Goal: Transaction & Acquisition: Subscribe to service/newsletter

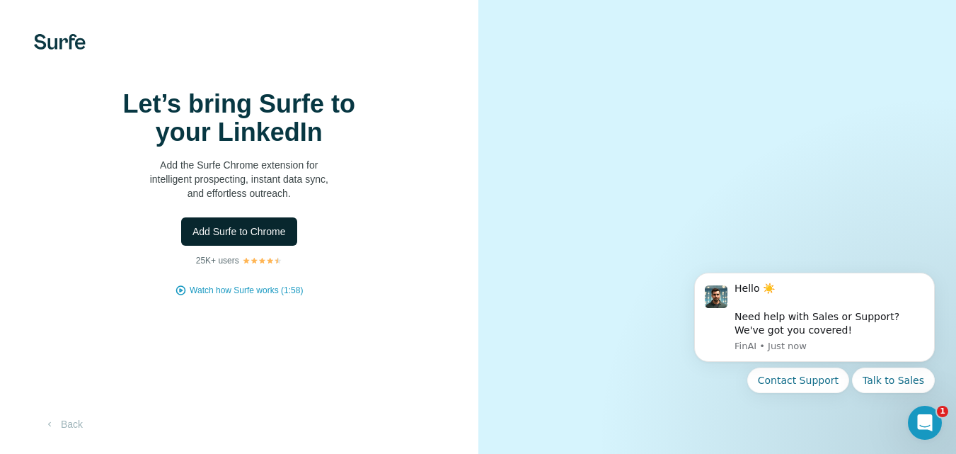
click at [243, 238] on span "Add Surfe to Chrome" at bounding box center [238, 231] width 93 height 14
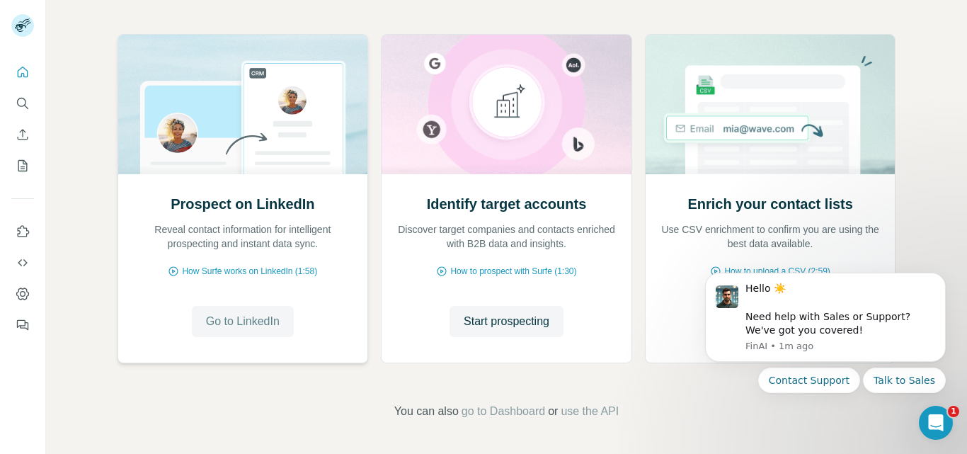
click at [253, 324] on span "Go to LinkedIn" at bounding box center [243, 321] width 74 height 17
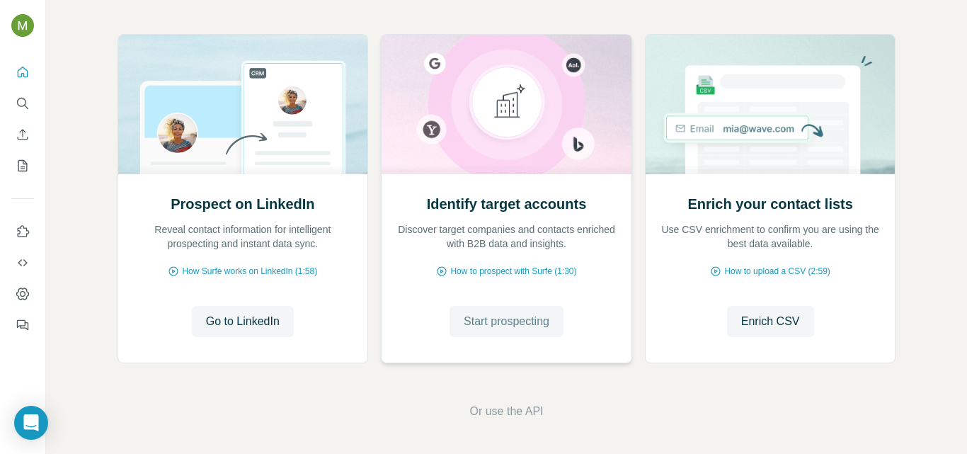
click at [498, 324] on span "Start prospecting" at bounding box center [507, 321] width 86 height 17
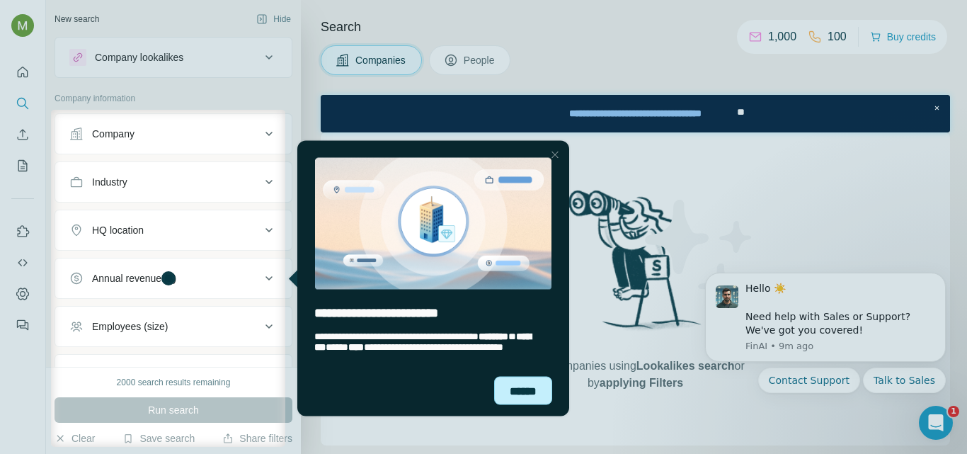
click at [507, 383] on div "******" at bounding box center [523, 390] width 58 height 28
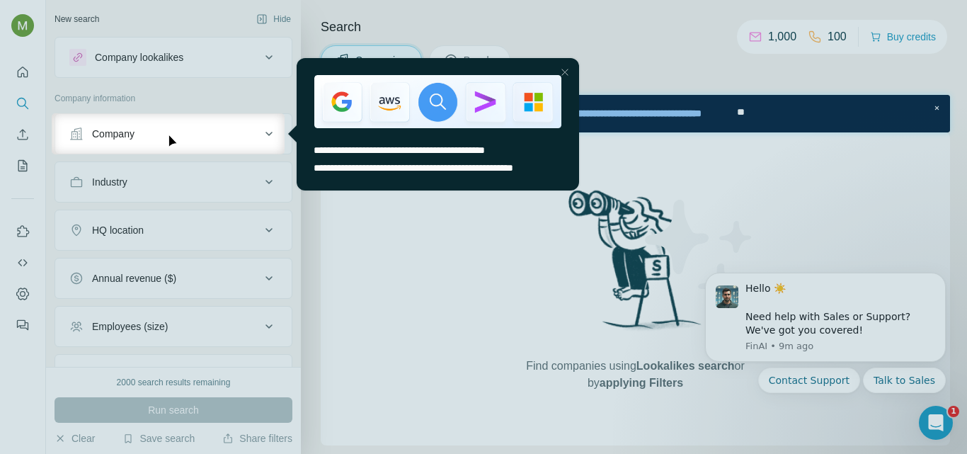
click at [144, 142] on button "Company" at bounding box center [173, 134] width 236 height 34
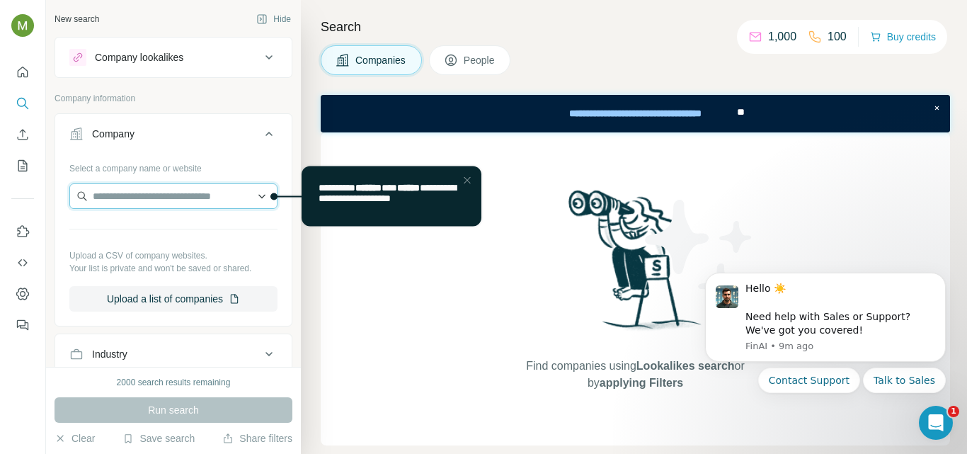
click at [205, 202] on input "text" at bounding box center [173, 195] width 208 height 25
click at [190, 188] on input "text" at bounding box center [173, 195] width 208 height 25
paste input "**********"
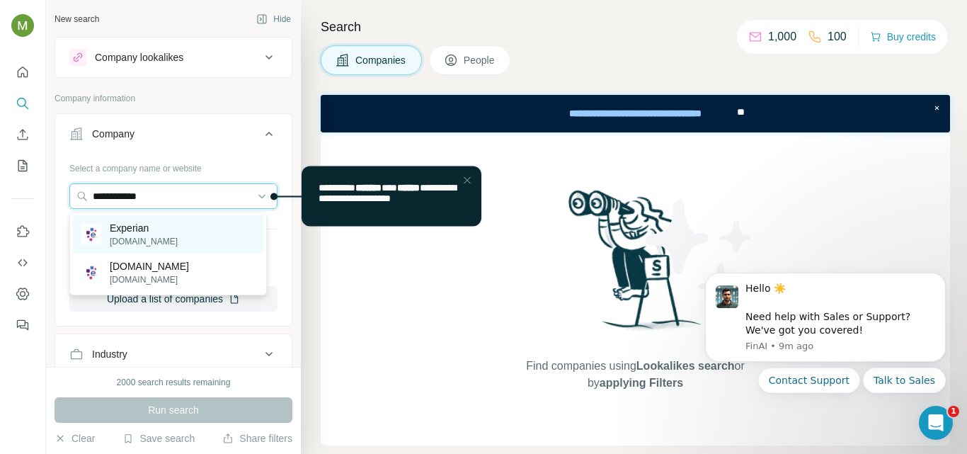
type input "**********"
click at [178, 231] on div "Experian experian.com" at bounding box center [168, 234] width 190 height 38
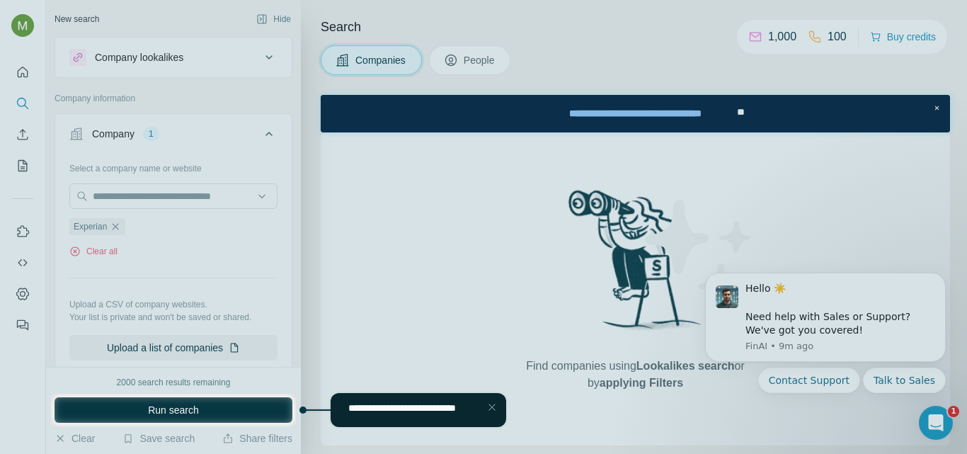
click at [483, 61] on div at bounding box center [483, 196] width 967 height 393
click at [434, 413] on span "**********" at bounding box center [402, 408] width 108 height 10
click at [452, 410] on span "**********" at bounding box center [402, 408] width 108 height 10
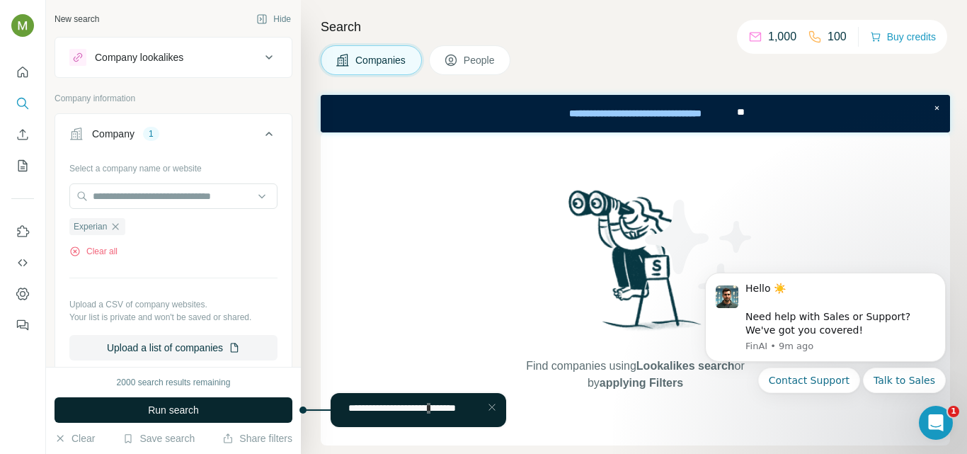
click at [185, 410] on span "Run search" at bounding box center [173, 410] width 51 height 14
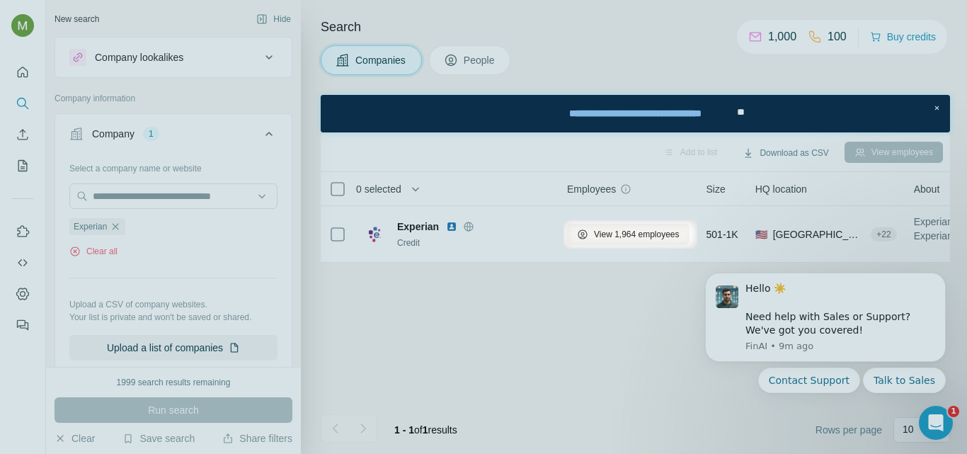
click at [461, 64] on div at bounding box center [483, 110] width 967 height 220
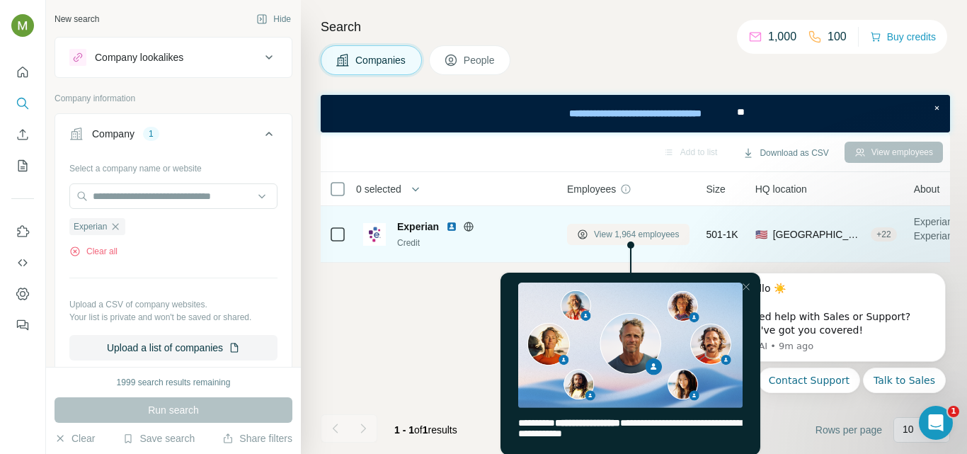
click at [626, 231] on span "View 1,964 employees" at bounding box center [637, 234] width 86 height 13
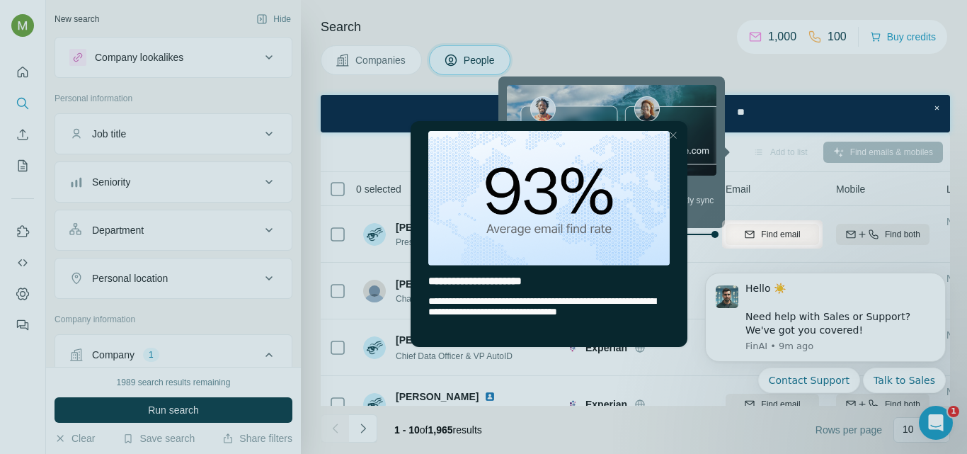
click at [658, 188] on img "entering tooltip" at bounding box center [548, 198] width 241 height 134
click at [669, 127] on div "Close Step" at bounding box center [673, 135] width 17 height 17
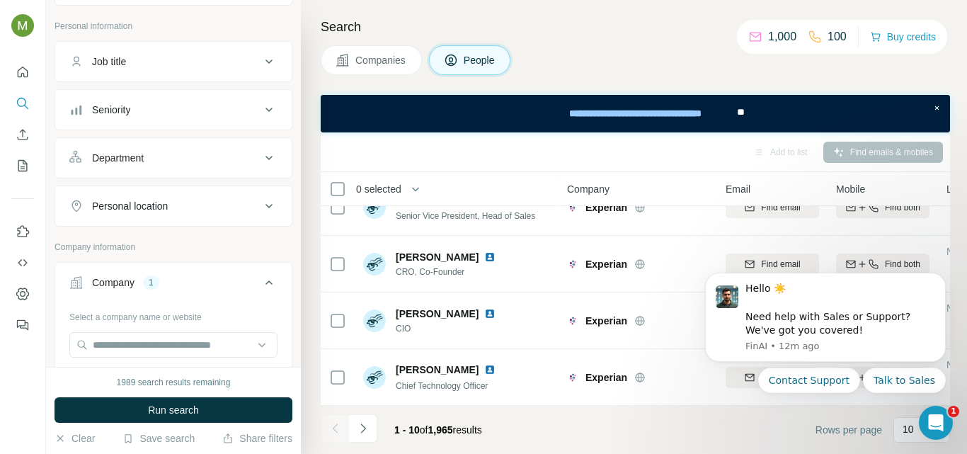
scroll to position [142, 0]
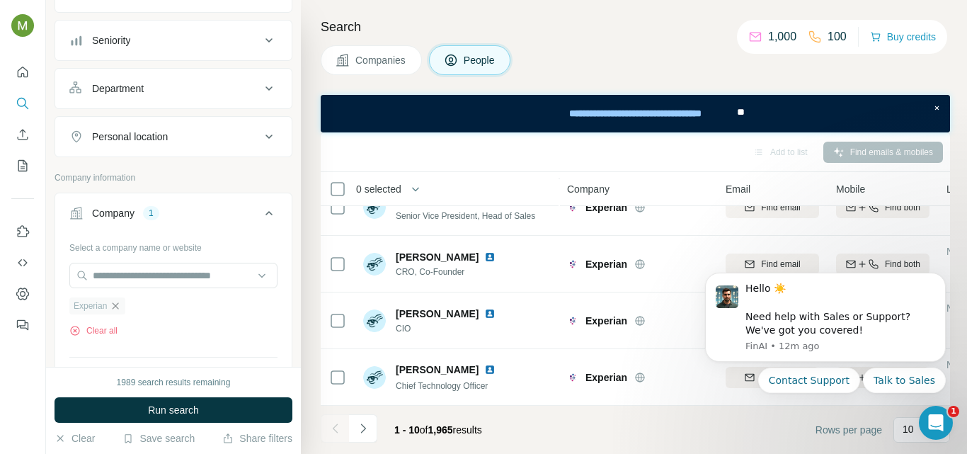
click at [121, 307] on icon "button" at bounding box center [115, 305] width 11 height 11
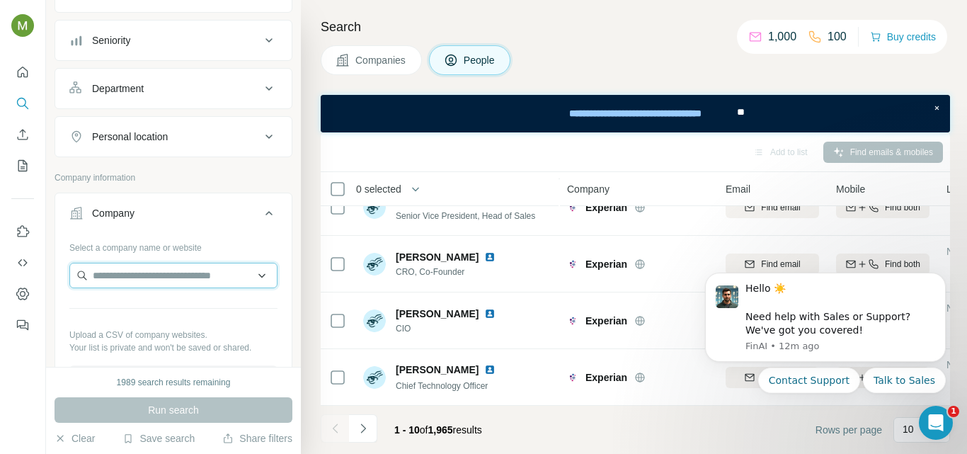
click at [154, 270] on input "text" at bounding box center [173, 275] width 208 height 25
paste input "**********"
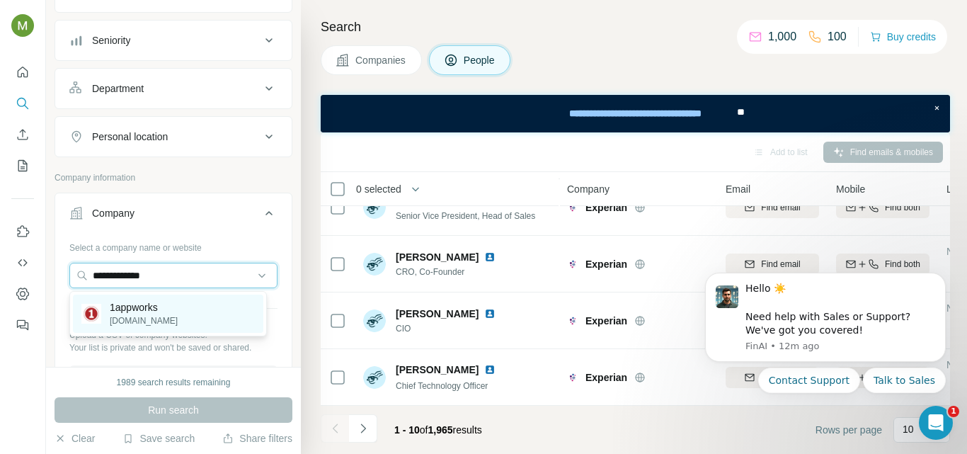
type input "**********"
click at [165, 309] on p "1appworks" at bounding box center [144, 307] width 68 height 14
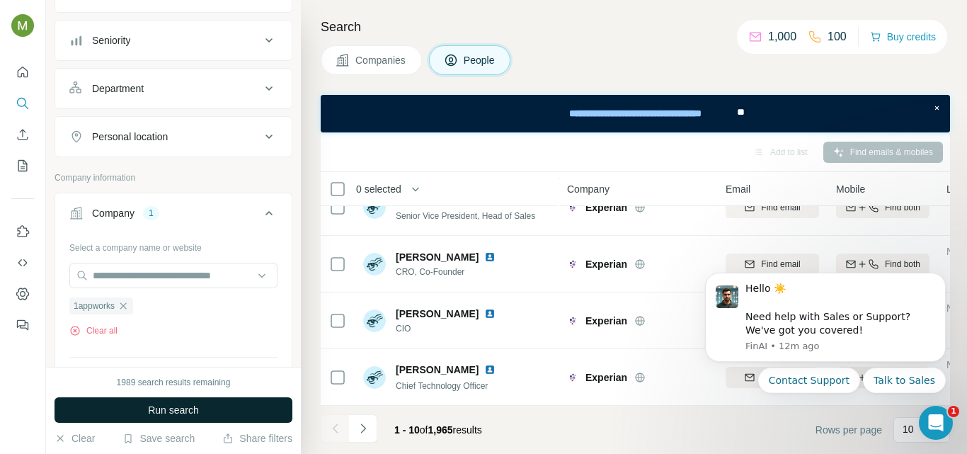
click at [192, 404] on span "Run search" at bounding box center [173, 410] width 51 height 14
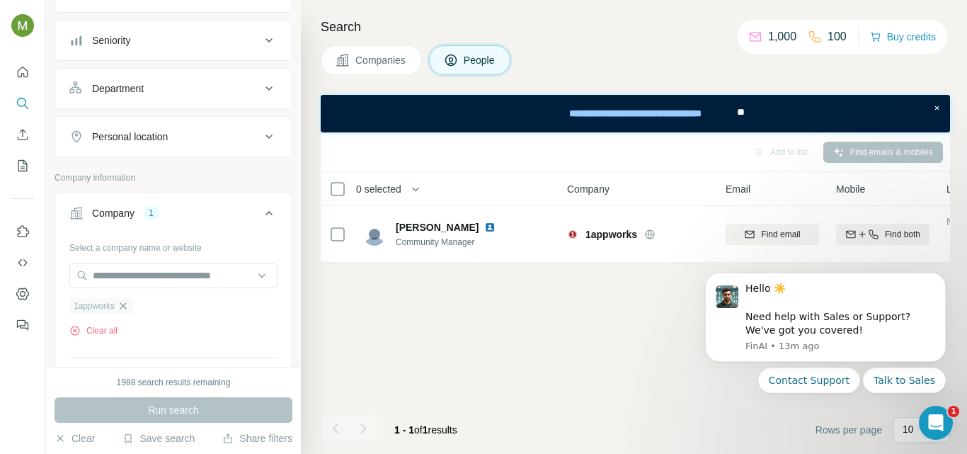
click at [124, 308] on icon "button" at bounding box center [123, 305] width 6 height 6
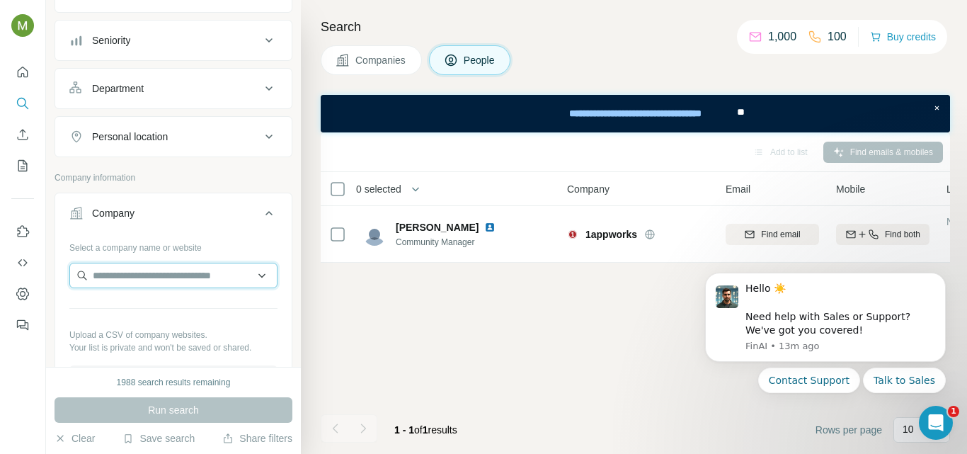
click at [154, 270] on input "text" at bounding box center [173, 275] width 208 height 25
type input "**********"
click at [156, 316] on p "21tech.com" at bounding box center [144, 320] width 68 height 13
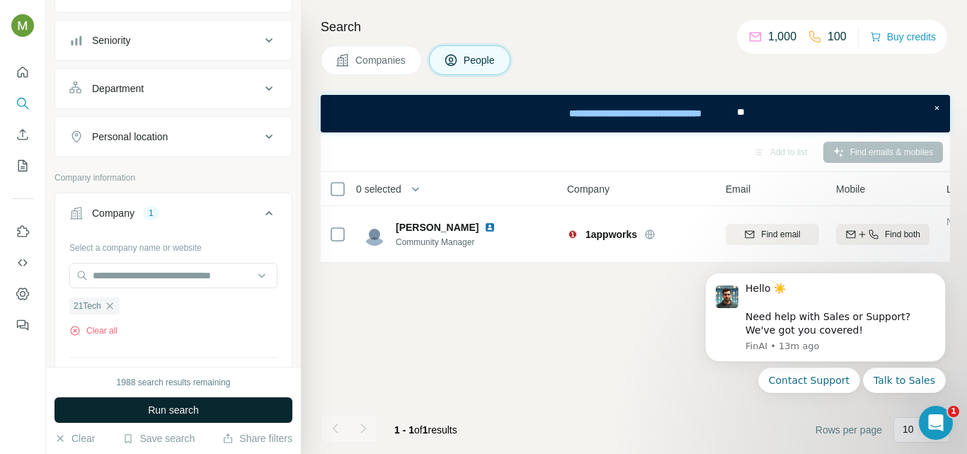
click at [275, 404] on button "Run search" at bounding box center [173, 409] width 238 height 25
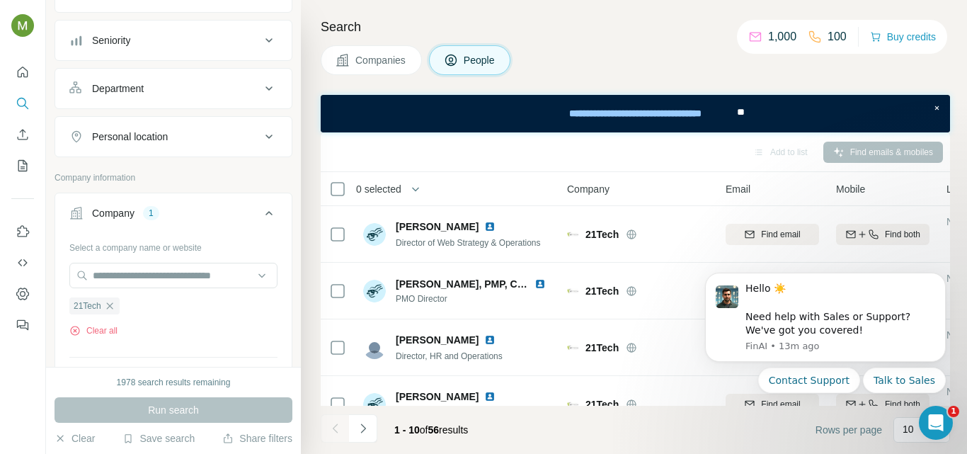
scroll to position [212, 0]
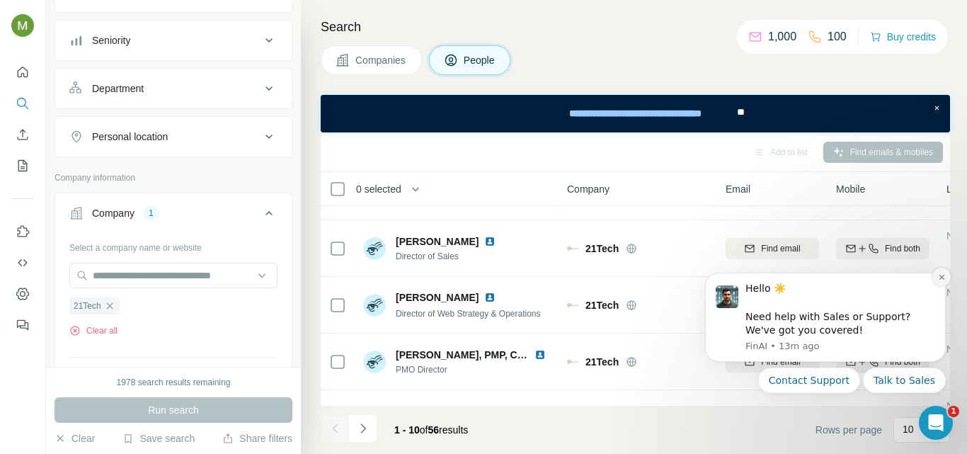
click at [942, 278] on icon "Dismiss notification" at bounding box center [940, 277] width 5 height 5
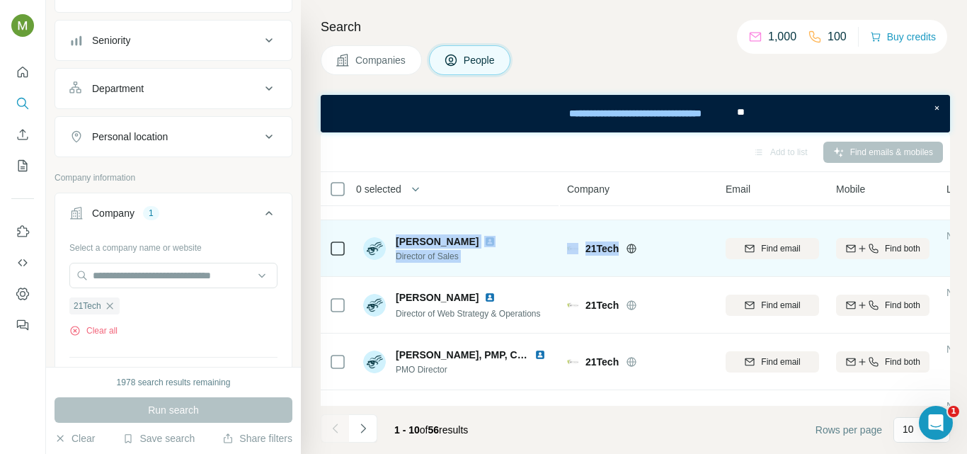
copy tr "Brad Baker Director of Sales 21Tech"
click at [767, 250] on span "Find email" at bounding box center [780, 248] width 39 height 13
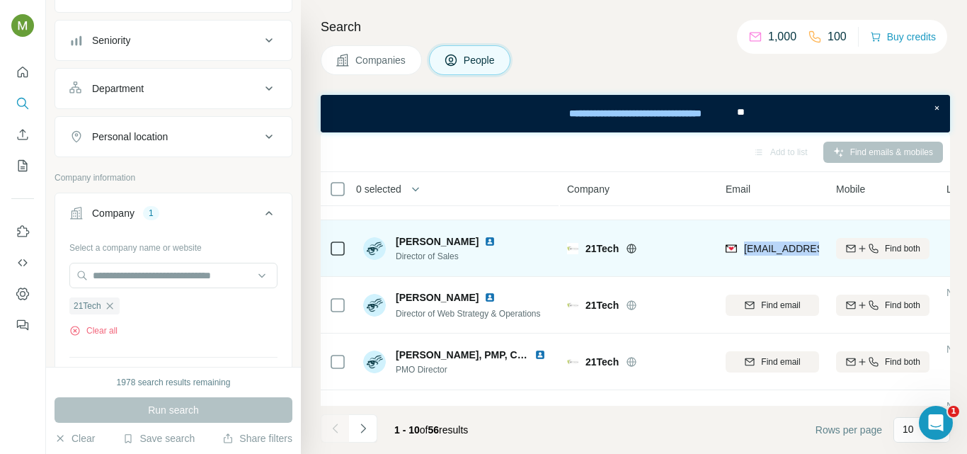
copy span "bbaker@21tech."
drag, startPoint x: 744, startPoint y: 250, endPoint x: 822, endPoint y: 251, distance: 78.6
click at [822, 251] on td "bbaker@21tech.com" at bounding box center [772, 248] width 110 height 57
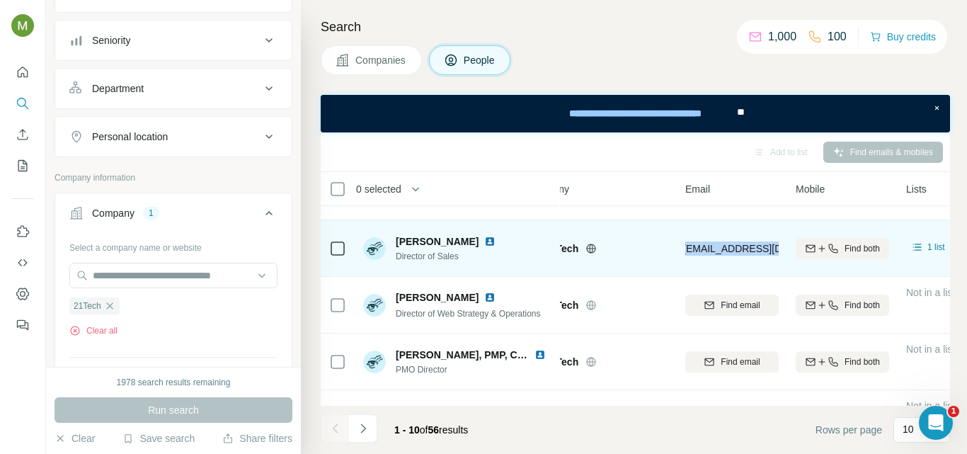
copy span "bbaker@21tech.com"
click at [839, 249] on div "Find both" at bounding box center [841, 248] width 93 height 13
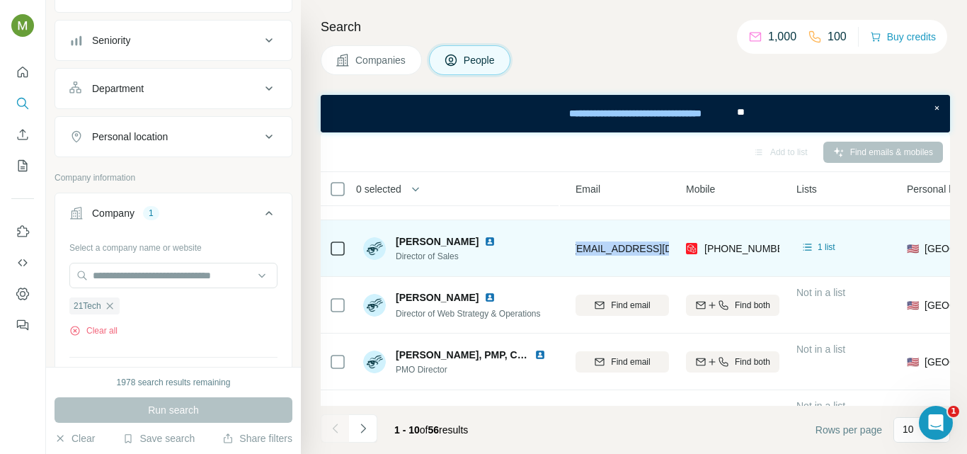
scroll to position [212, 194]
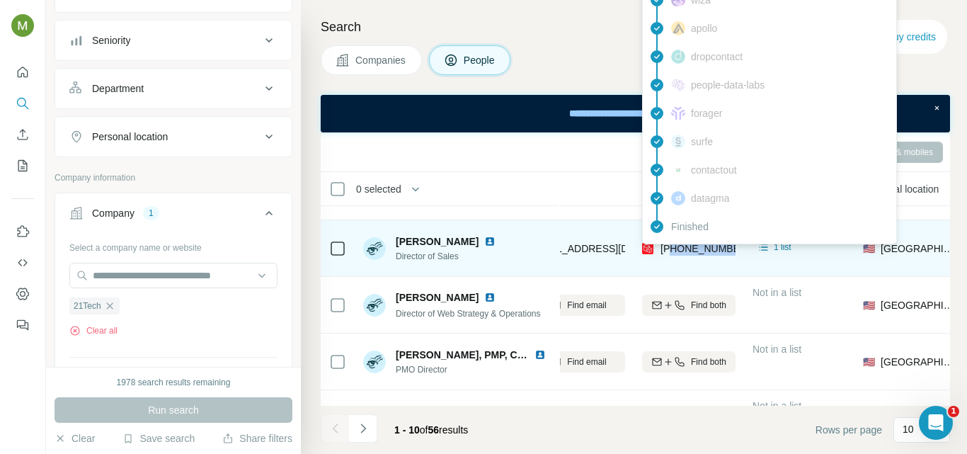
copy span "4153856785"
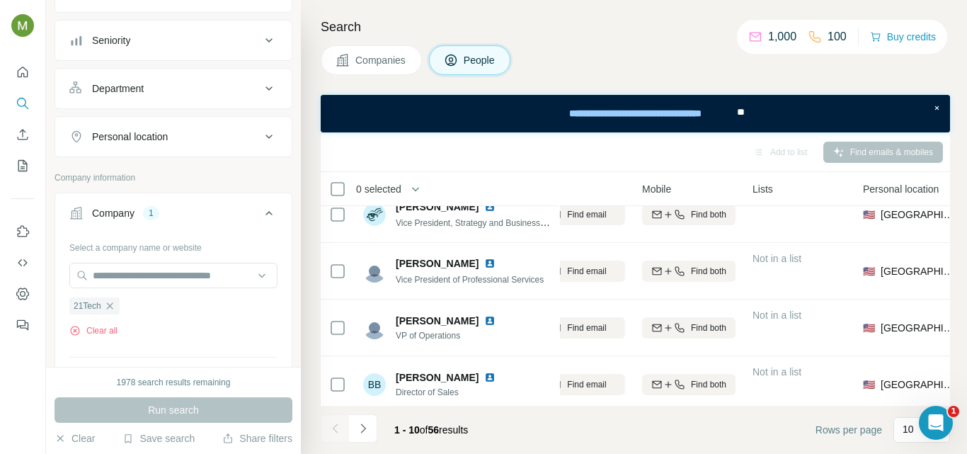
scroll to position [0, 194]
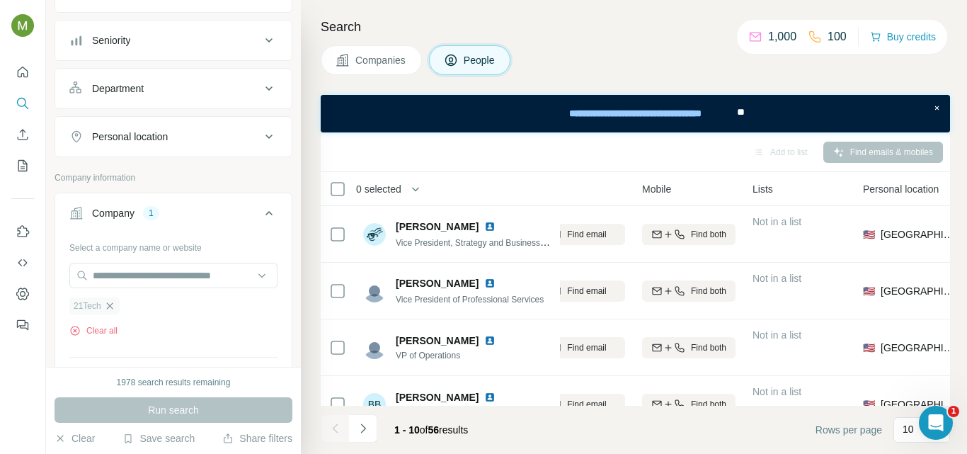
click at [113, 304] on icon "button" at bounding box center [109, 305] width 6 height 6
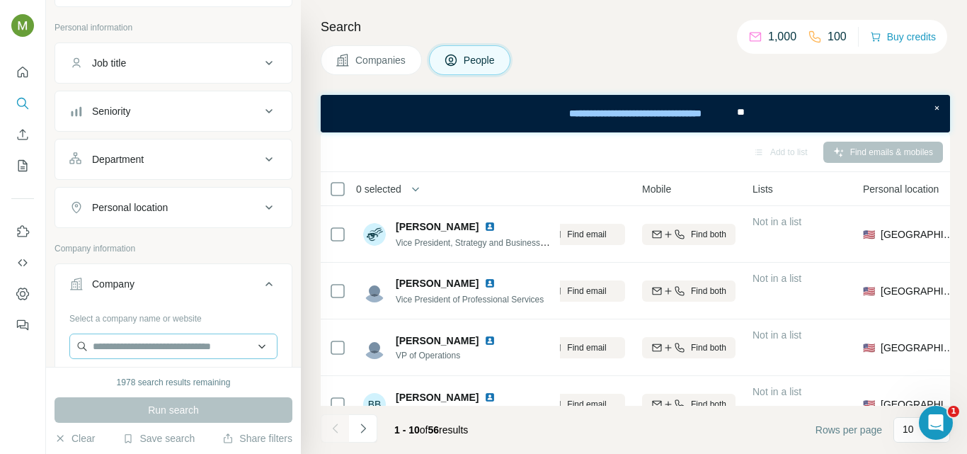
scroll to position [142, 0]
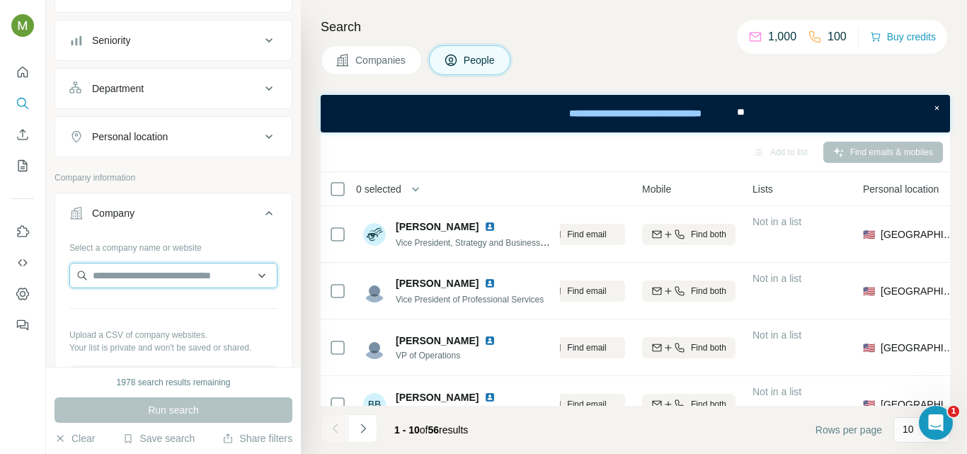
click at [183, 277] on input "text" at bounding box center [173, 275] width 208 height 25
click at [171, 201] on button "Company" at bounding box center [173, 216] width 236 height 40
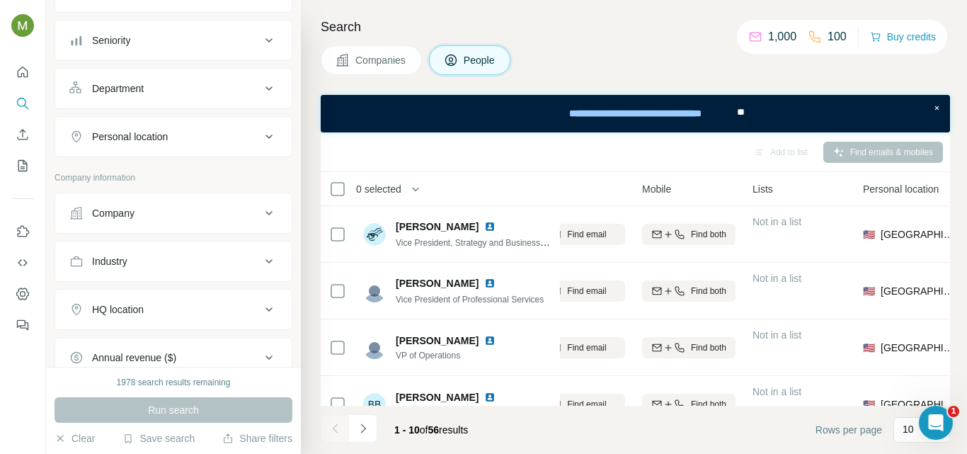
click at [226, 218] on div "Company" at bounding box center [164, 213] width 191 height 14
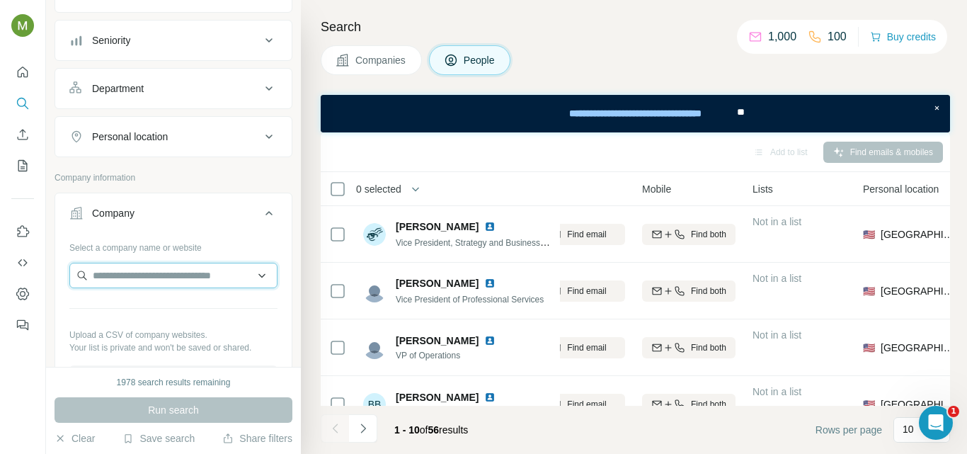
click at [173, 268] on input "text" at bounding box center [173, 275] width 208 height 25
paste input "*********"
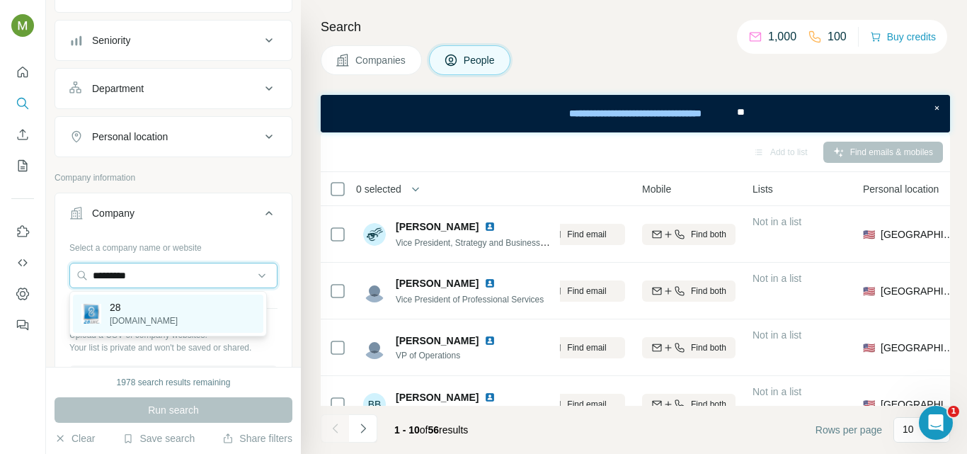
type input "*********"
click at [171, 311] on div "28 28inc.net" at bounding box center [168, 313] width 190 height 38
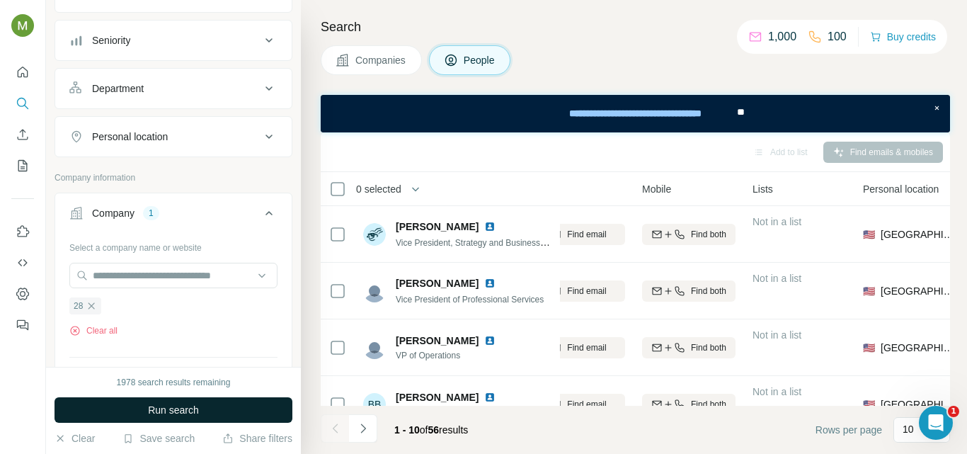
click at [186, 415] on span "Run search" at bounding box center [173, 410] width 51 height 14
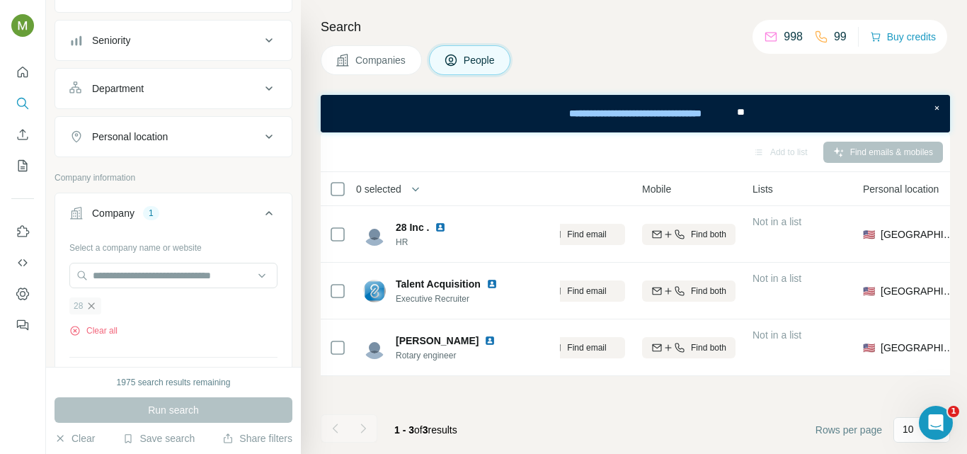
click at [88, 306] on icon "button" at bounding box center [91, 305] width 11 height 11
click at [139, 217] on div "Company" at bounding box center [164, 213] width 191 height 14
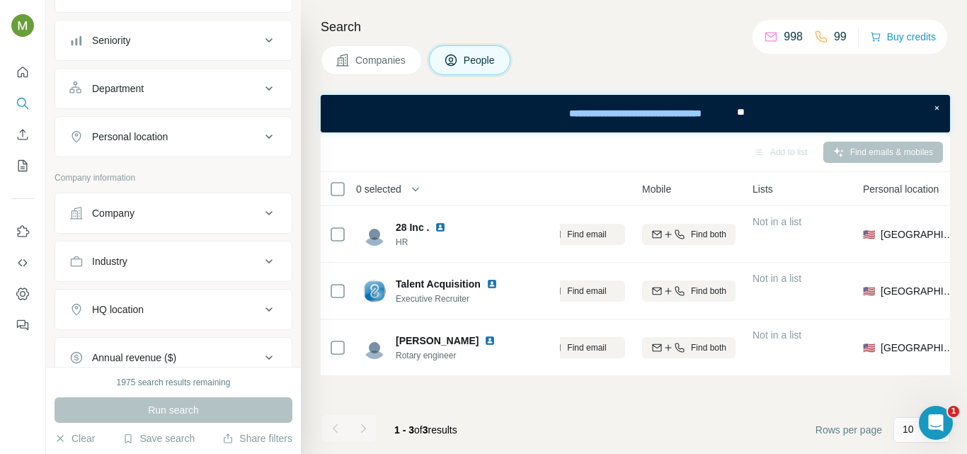
click at [185, 211] on div "Company" at bounding box center [164, 213] width 191 height 14
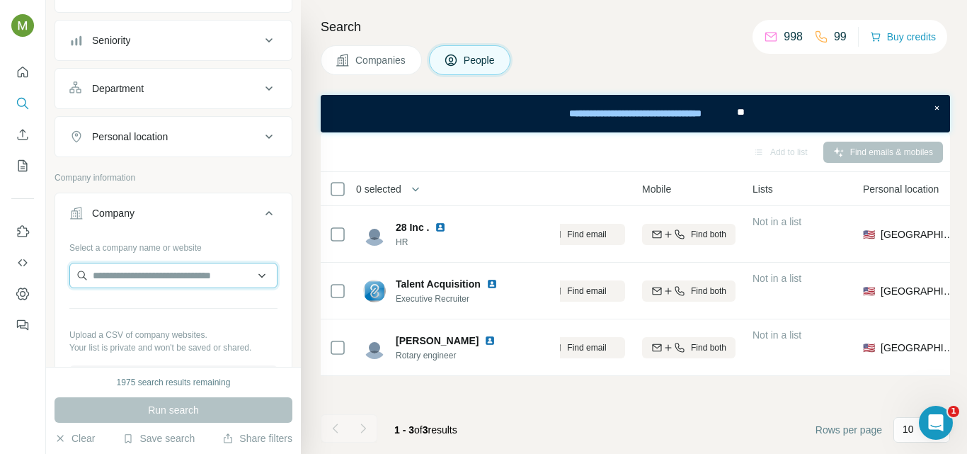
click at [140, 281] on input "text" at bounding box center [173, 275] width 208 height 25
paste input "**********"
type input "**********"
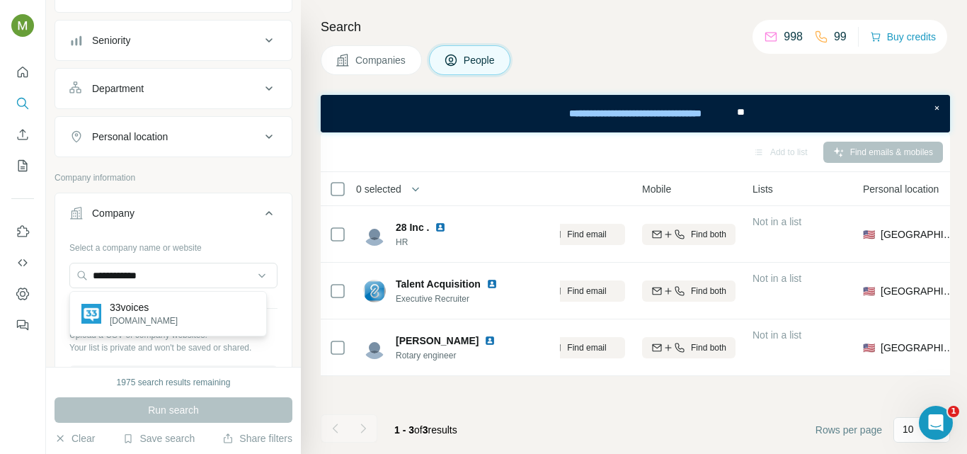
click at [159, 312] on p "33voices" at bounding box center [144, 307] width 68 height 14
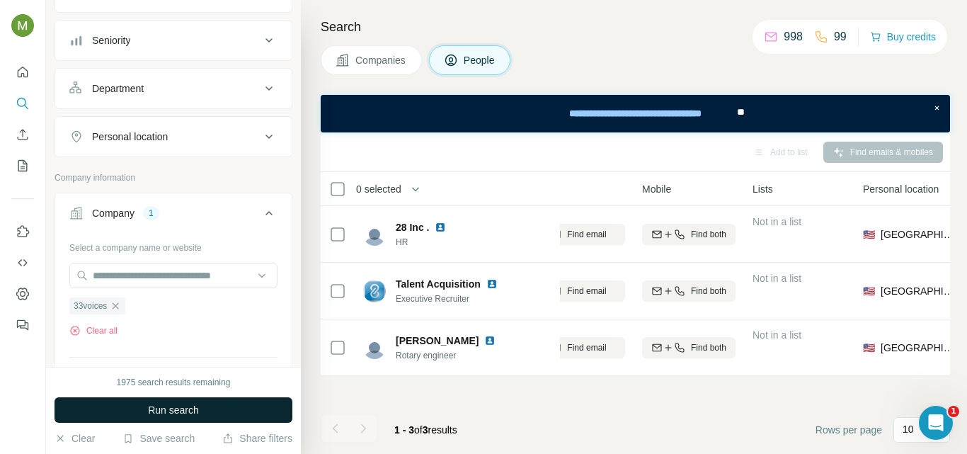
click at [176, 411] on span "Run search" at bounding box center [173, 410] width 51 height 14
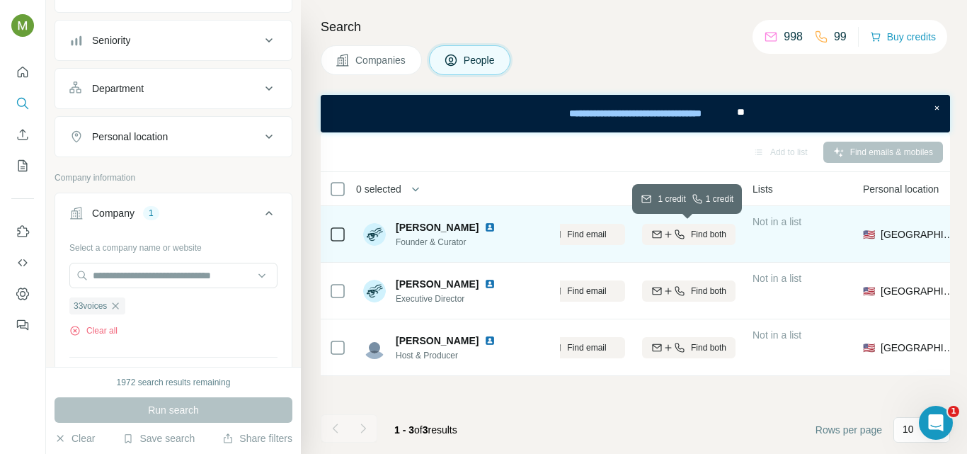
click at [715, 237] on span "Find both" at bounding box center [708, 234] width 35 height 13
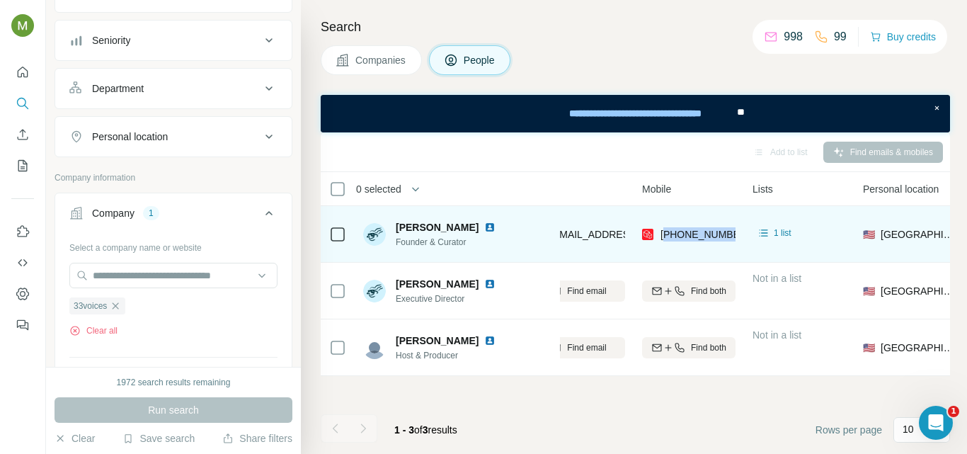
copy span "18582614370"
drag, startPoint x: 667, startPoint y: 235, endPoint x: 731, endPoint y: 236, distance: 63.7
click at [731, 236] on div "+18582614370" at bounding box center [688, 233] width 93 height 39
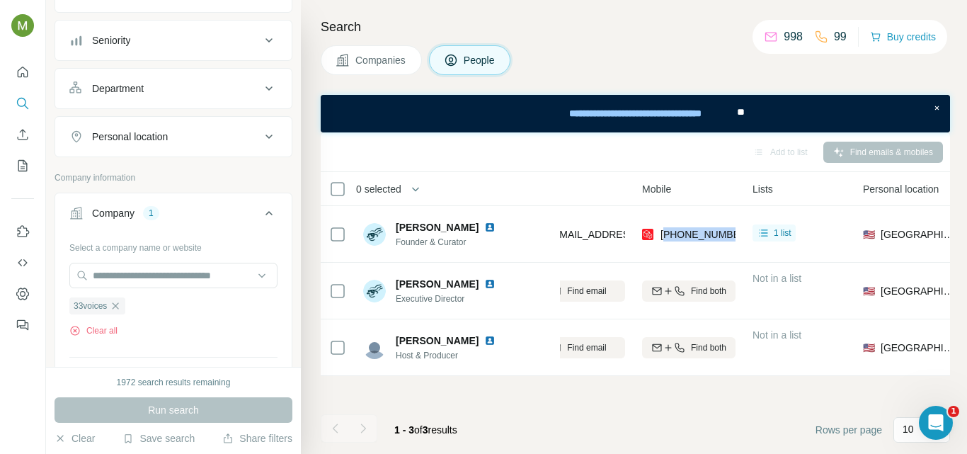
click at [115, 304] on icon "button" at bounding box center [115, 305] width 11 height 11
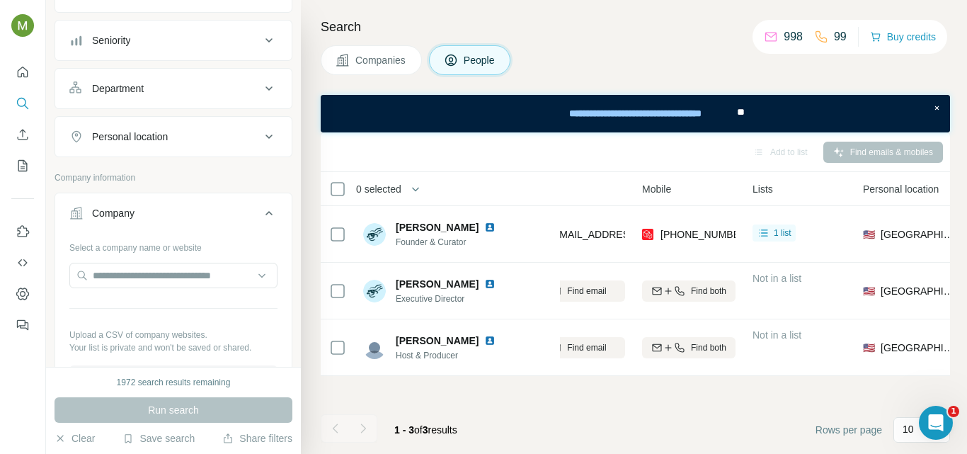
click at [144, 252] on div "Select a company name or website" at bounding box center [173, 245] width 208 height 18
click at [156, 244] on div "Select a company name or website" at bounding box center [173, 245] width 208 height 18
click at [183, 219] on div "Company" at bounding box center [164, 213] width 191 height 14
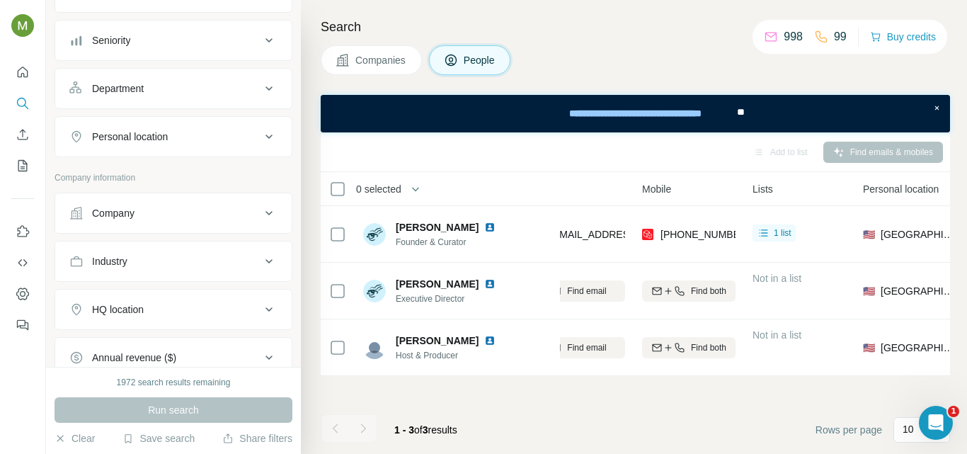
click at [179, 219] on div "Company" at bounding box center [164, 213] width 191 height 14
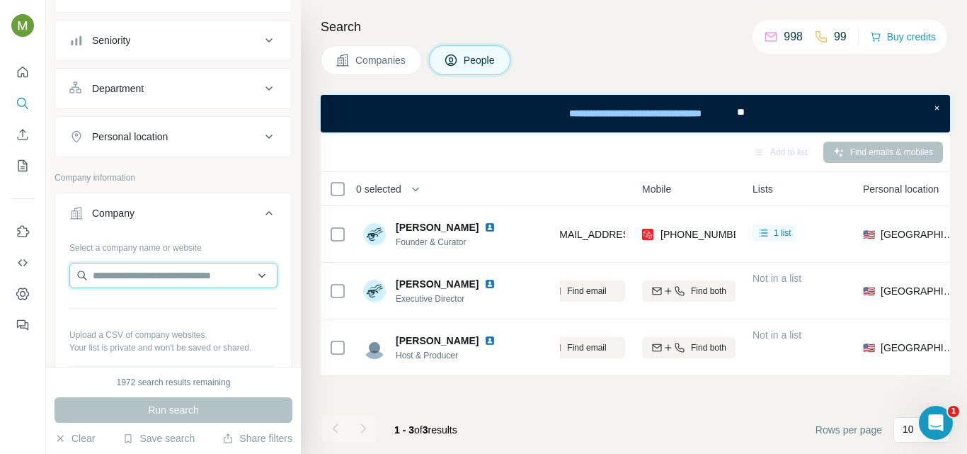
click at [164, 271] on input "text" at bounding box center [173, 275] width 208 height 25
paste input "**********"
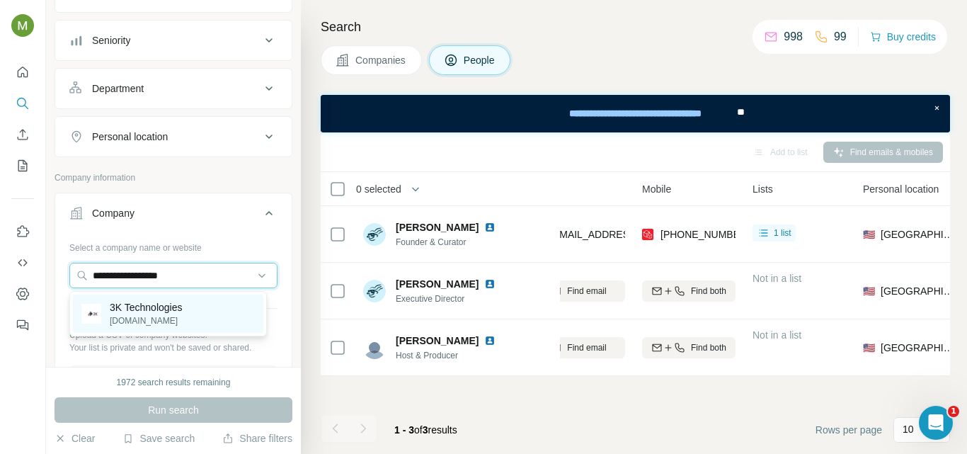
type input "**********"
click at [174, 315] on p "3ktechnologies.com" at bounding box center [146, 320] width 72 height 13
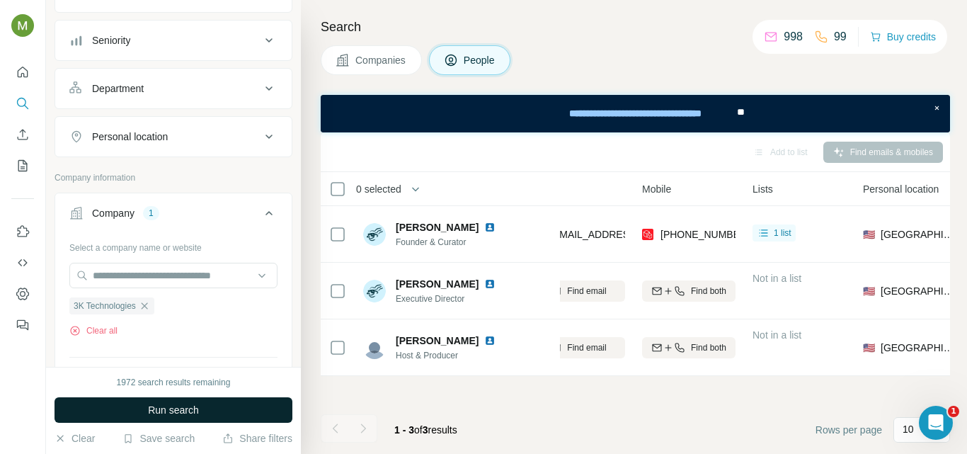
click at [190, 411] on span "Run search" at bounding box center [173, 410] width 51 height 14
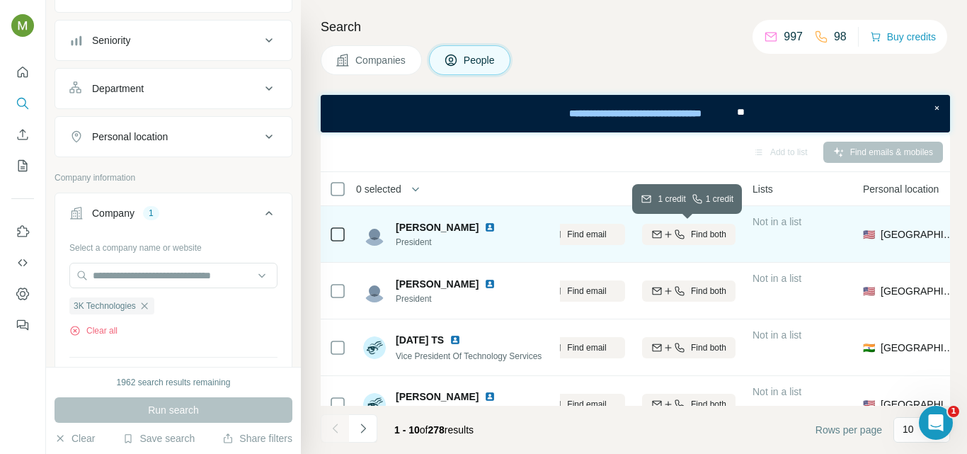
click at [674, 234] on icon "button" at bounding box center [679, 234] width 11 height 11
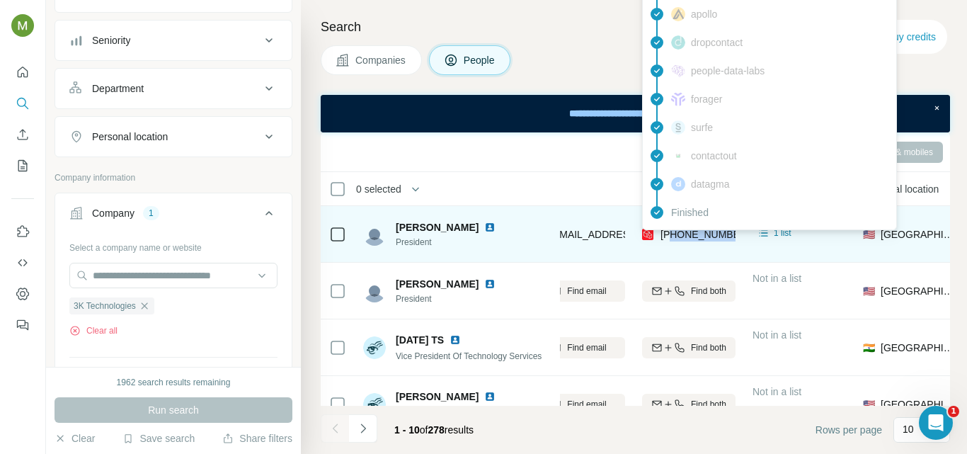
drag, startPoint x: 672, startPoint y: 233, endPoint x: 732, endPoint y: 234, distance: 60.9
click at [732, 234] on span "+14083750358" at bounding box center [704, 234] width 89 height 11
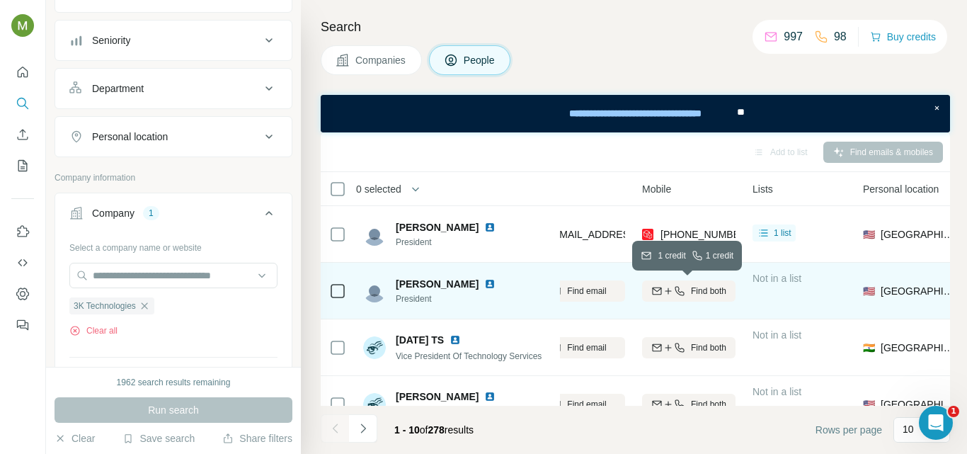
click at [718, 287] on span "Find both" at bounding box center [708, 290] width 35 height 13
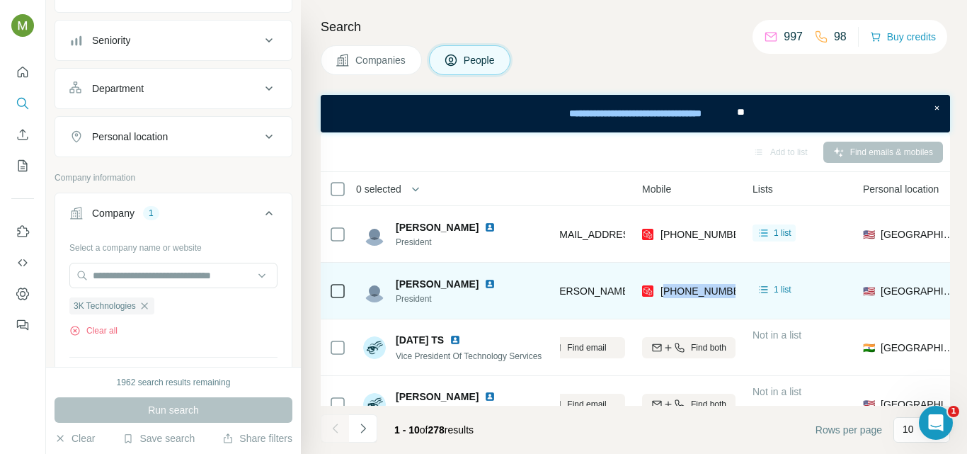
copy span "14087165900"
drag, startPoint x: 667, startPoint y: 289, endPoint x: 732, endPoint y: 291, distance: 65.8
click at [732, 291] on div "+14087165900" at bounding box center [688, 290] width 93 height 39
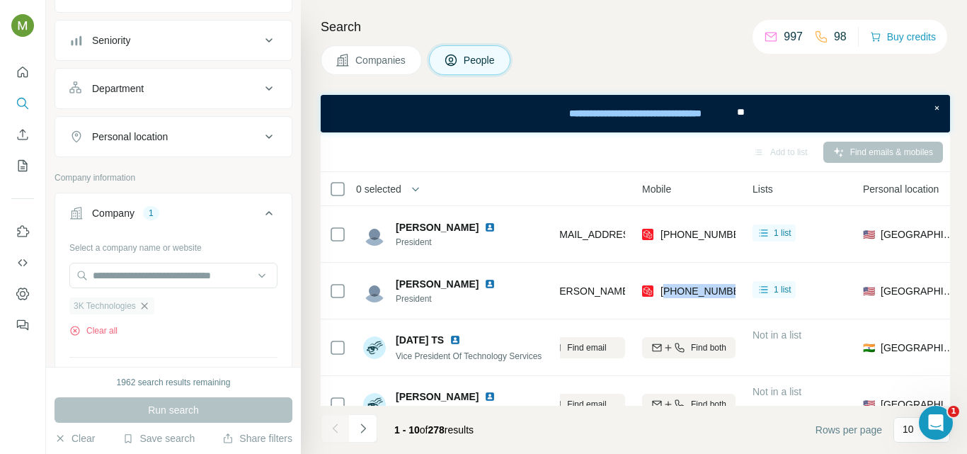
click at [146, 310] on icon "button" at bounding box center [144, 305] width 11 height 11
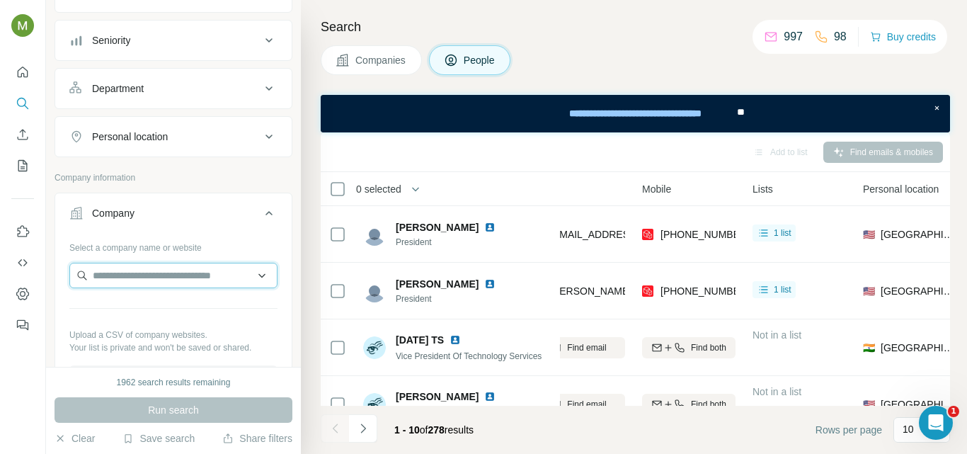
click at [156, 272] on input "text" at bounding box center [173, 275] width 208 height 25
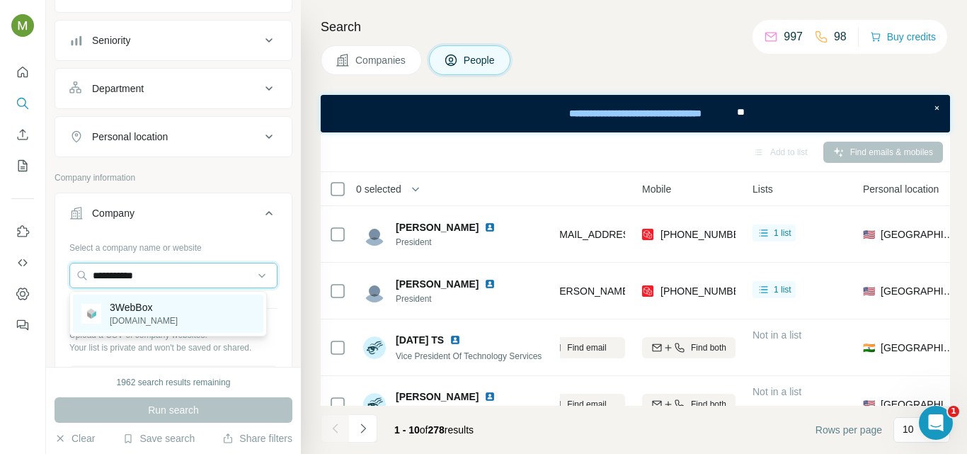
type input "**********"
click at [163, 318] on p "3webbox.com" at bounding box center [144, 320] width 68 height 13
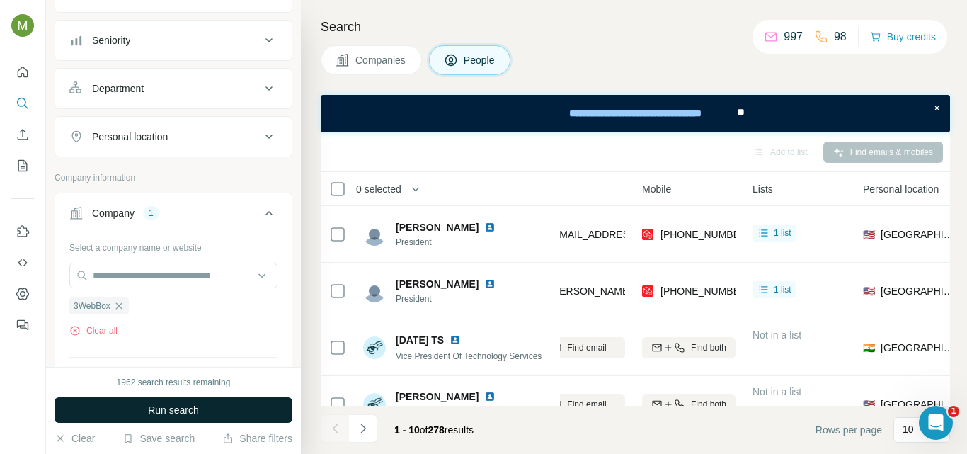
click at [175, 411] on span "Run search" at bounding box center [173, 410] width 51 height 14
